Goal: Check status: Check status

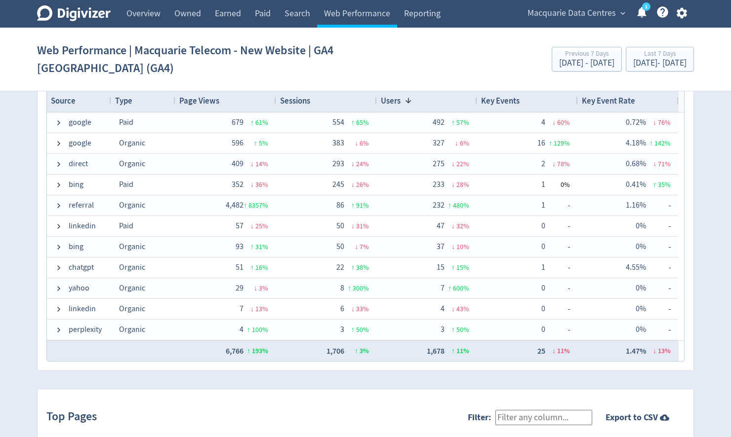
click at [567, 11] on span "Macquarie Data Centres" at bounding box center [571, 13] width 88 height 16
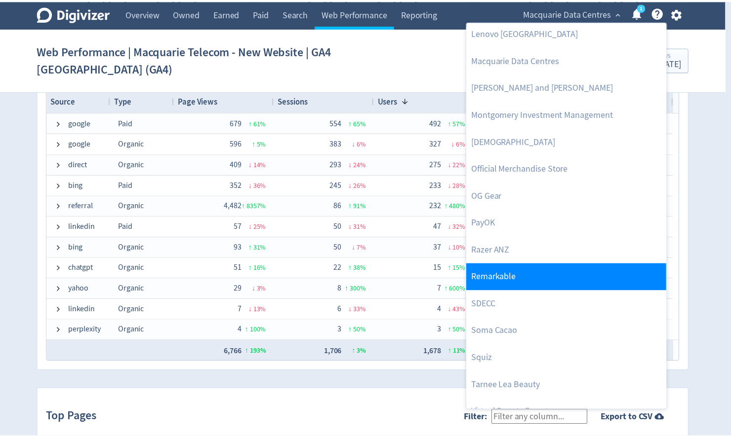
scroll to position [1050, 0]
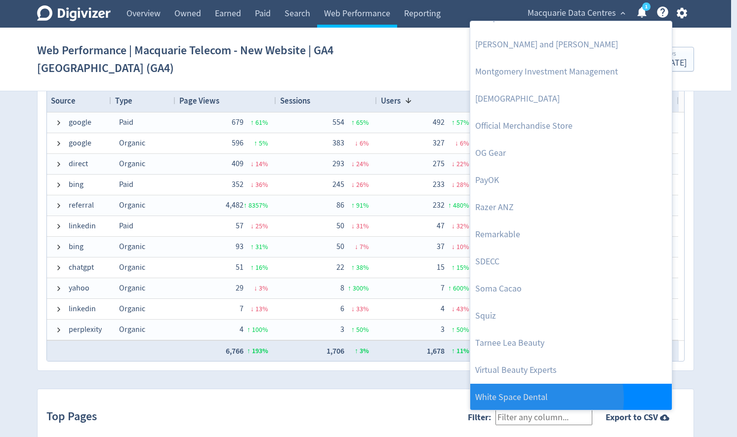
click at [531, 398] on link "White Space Dental" at bounding box center [570, 397] width 201 height 27
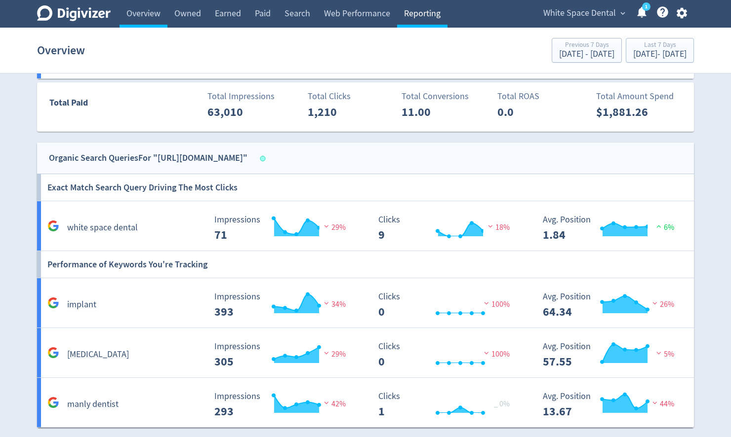
scroll to position [490, 0]
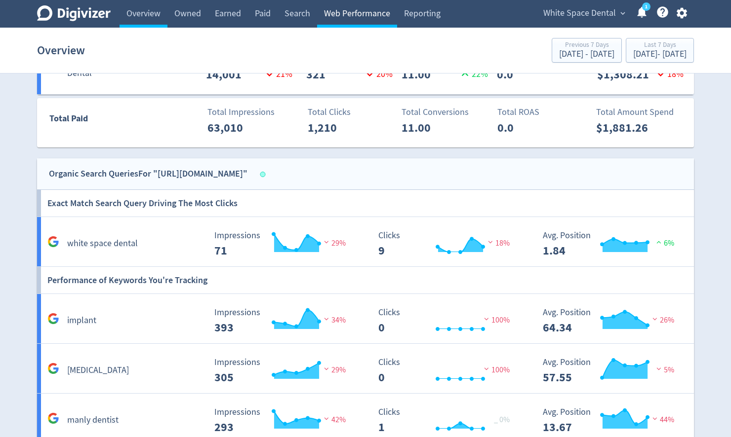
click at [341, 16] on link "Web Performance" at bounding box center [357, 14] width 80 height 28
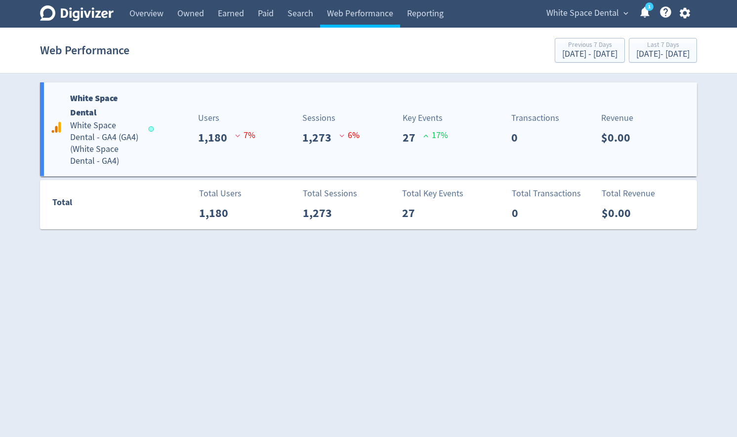
click at [141, 112] on div "White Space Dental White Space Dental - GA4 (GA4) ( White Space Dental - GA4 )" at bounding box center [100, 129] width 105 height 76
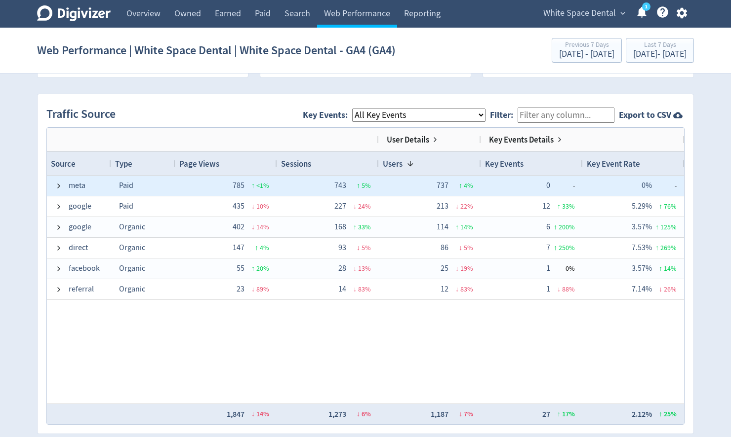
scroll to position [592, 0]
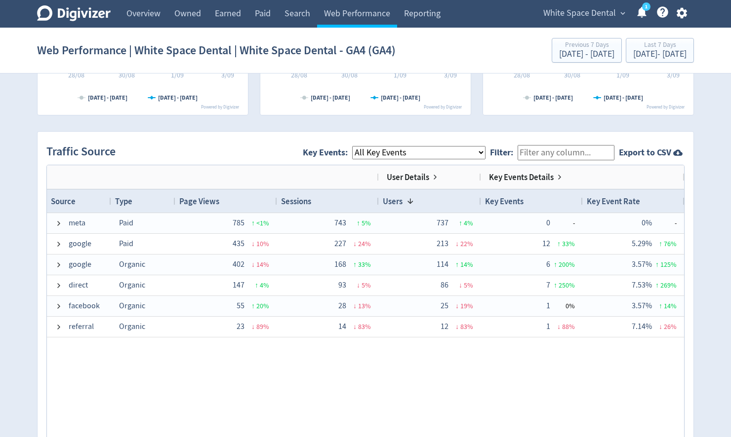
click at [444, 150] on select "All Key Events eCommerce click_phone make_an_online_appointment form_submit" at bounding box center [418, 152] width 133 height 13
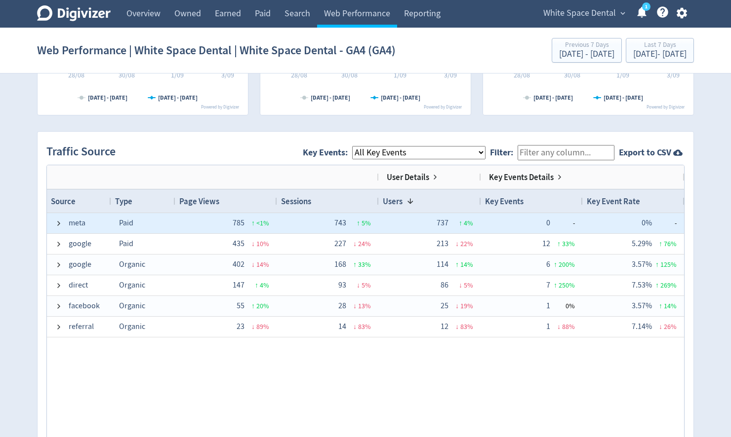
click at [549, 219] on span "0" at bounding box center [548, 223] width 4 height 10
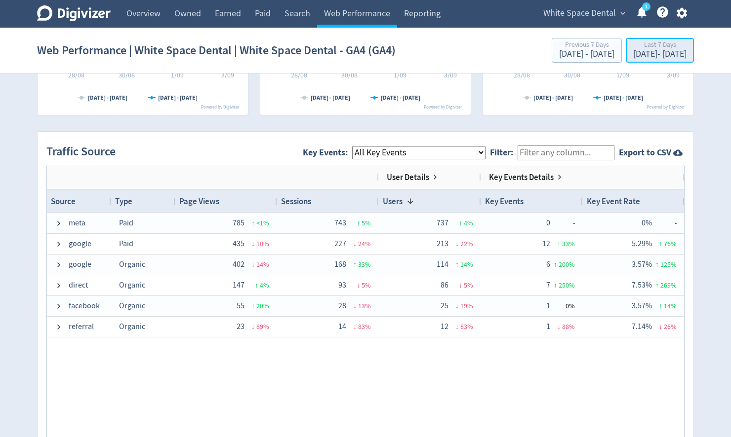
click at [651, 53] on div "[DATE] - [DATE]" at bounding box center [659, 54] width 53 height 9
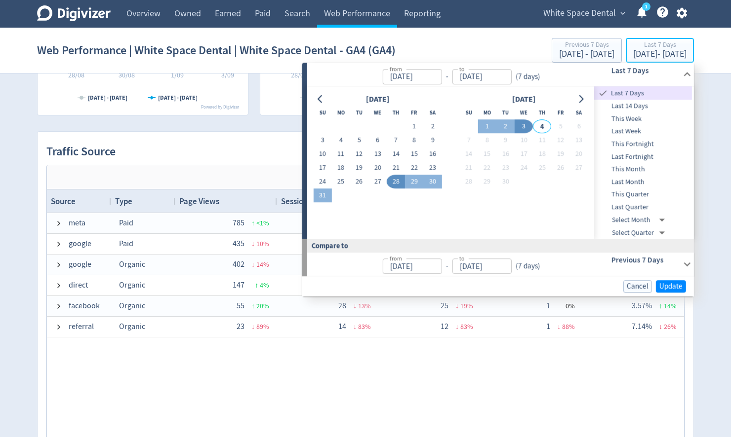
type input "[DATE]"
click at [315, 101] on button "Go to previous month" at bounding box center [320, 99] width 14 height 14
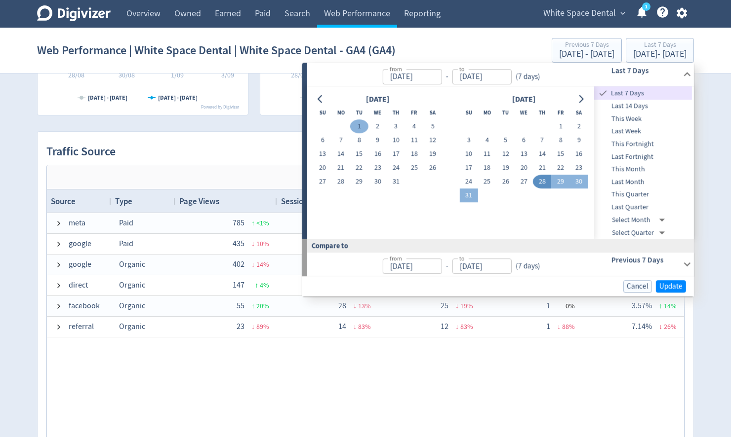
click at [353, 125] on button "1" at bounding box center [359, 127] width 18 height 14
type input "[DATE]"
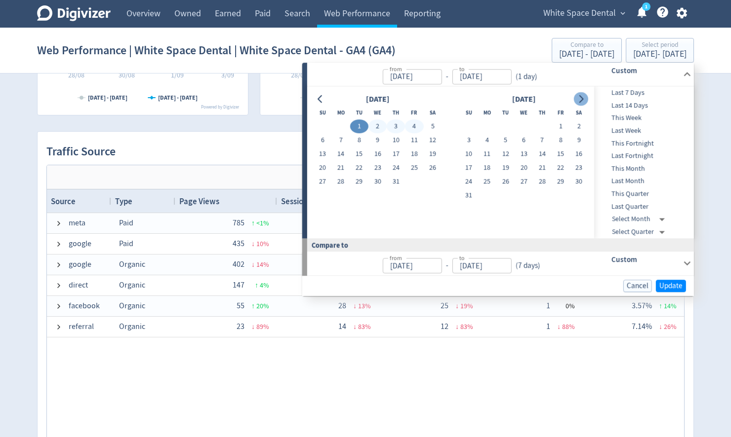
click at [585, 98] on button "Go to next month" at bounding box center [581, 99] width 14 height 14
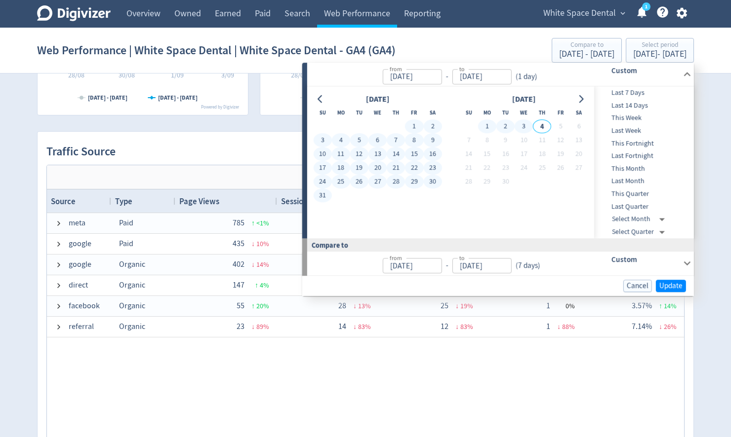
click at [524, 125] on button "3" at bounding box center [523, 127] width 18 height 14
type input "[DATE]"
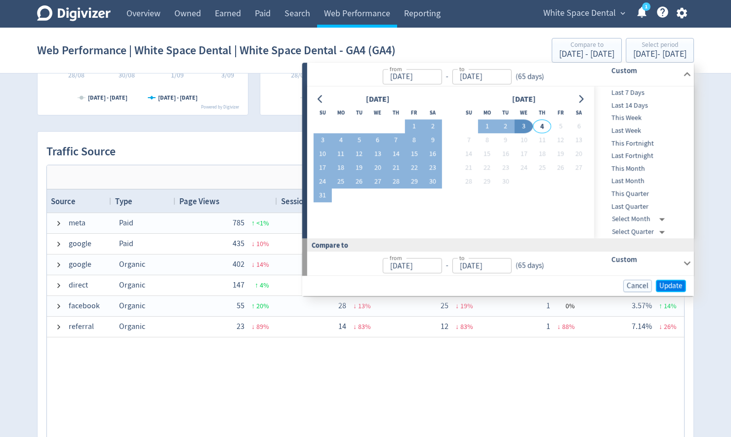
click at [669, 289] on span "Update" at bounding box center [670, 285] width 23 height 7
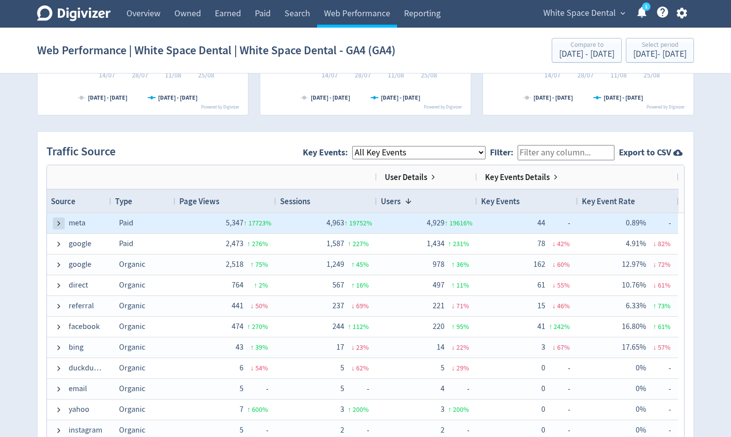
click at [58, 221] on span at bounding box center [59, 224] width 8 height 8
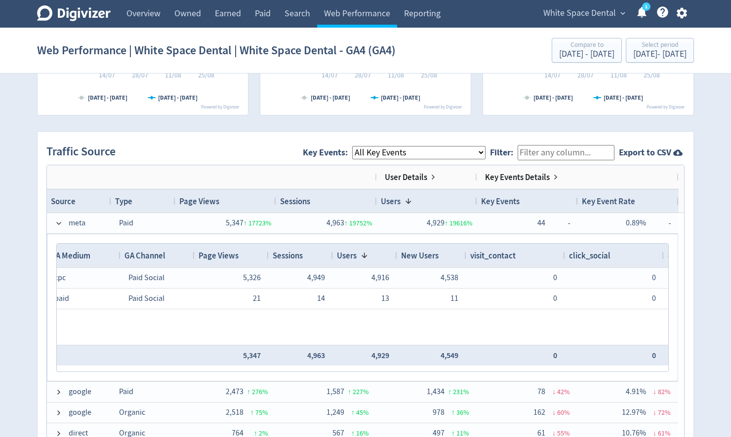
scroll to position [0, 0]
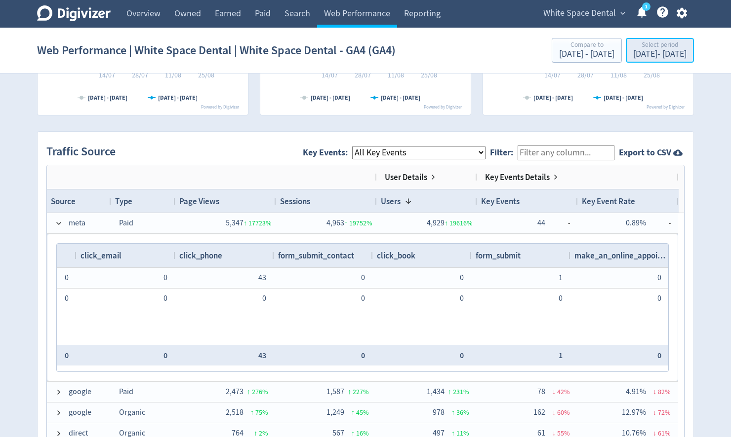
click at [633, 54] on div "[DATE] - [DATE]" at bounding box center [659, 54] width 53 height 9
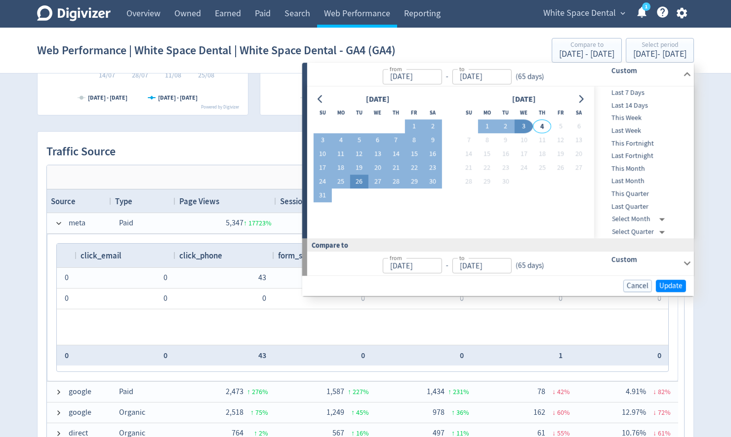
click at [359, 183] on button "26" at bounding box center [359, 182] width 18 height 14
type input "[DATE]"
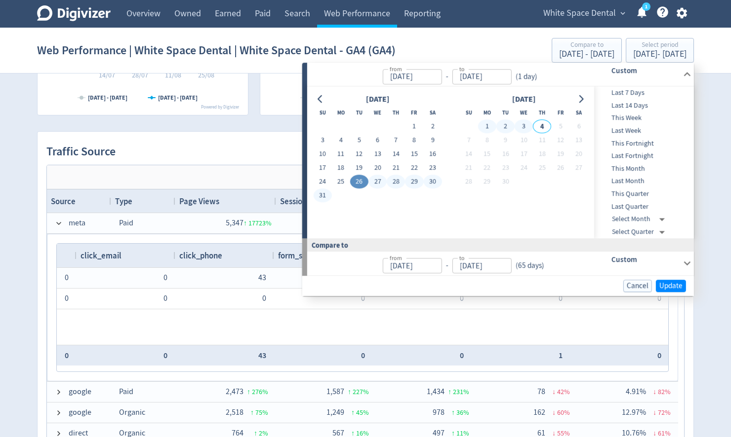
click at [529, 124] on button "3" at bounding box center [523, 127] width 18 height 14
type input "[DATE]"
click at [668, 285] on span "Update" at bounding box center [670, 285] width 23 height 7
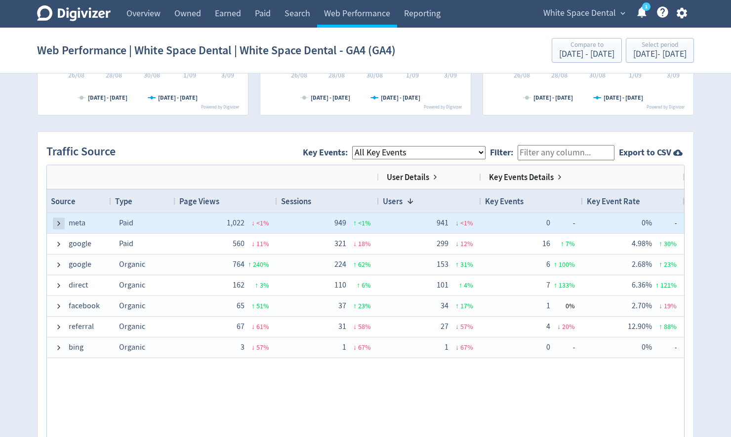
click at [59, 224] on span at bounding box center [59, 224] width 8 height 8
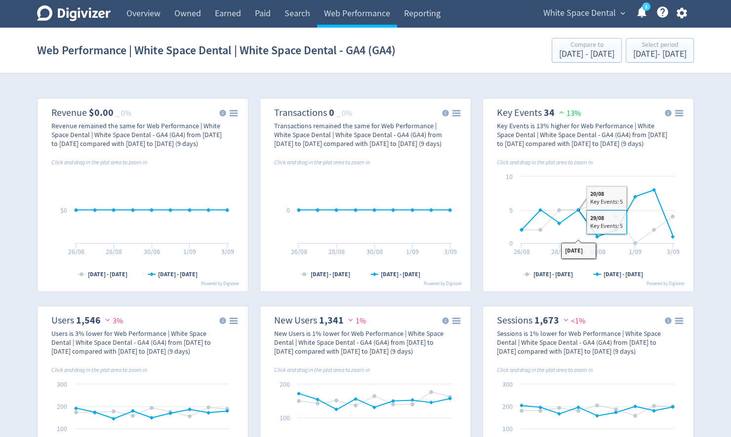
click at [547, 111] on strong "34" at bounding box center [549, 112] width 11 height 13
